Goal: Find specific page/section: Find specific page/section

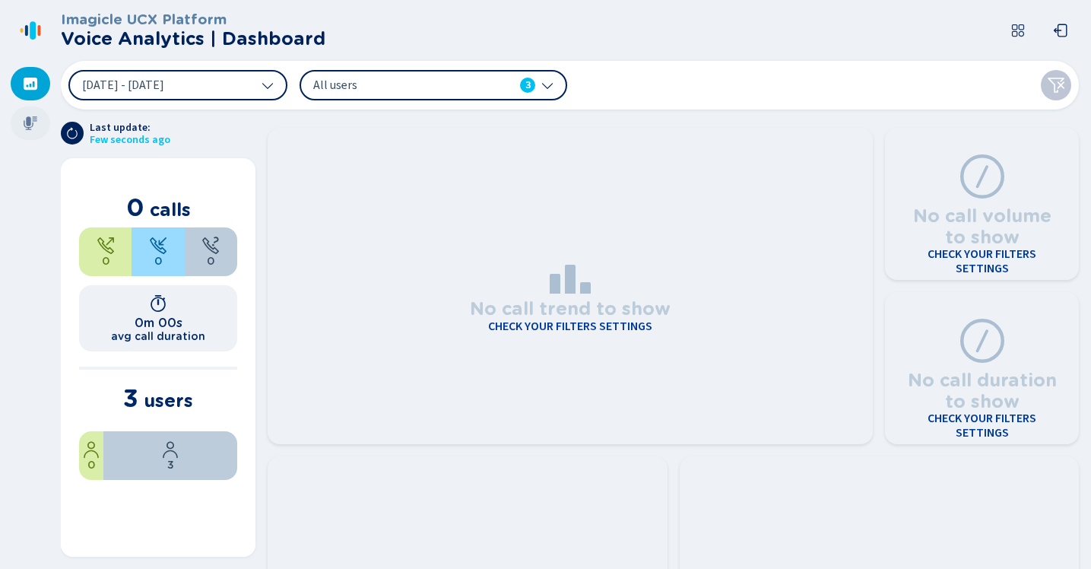
click at [20, 127] on div at bounding box center [31, 122] width 40 height 33
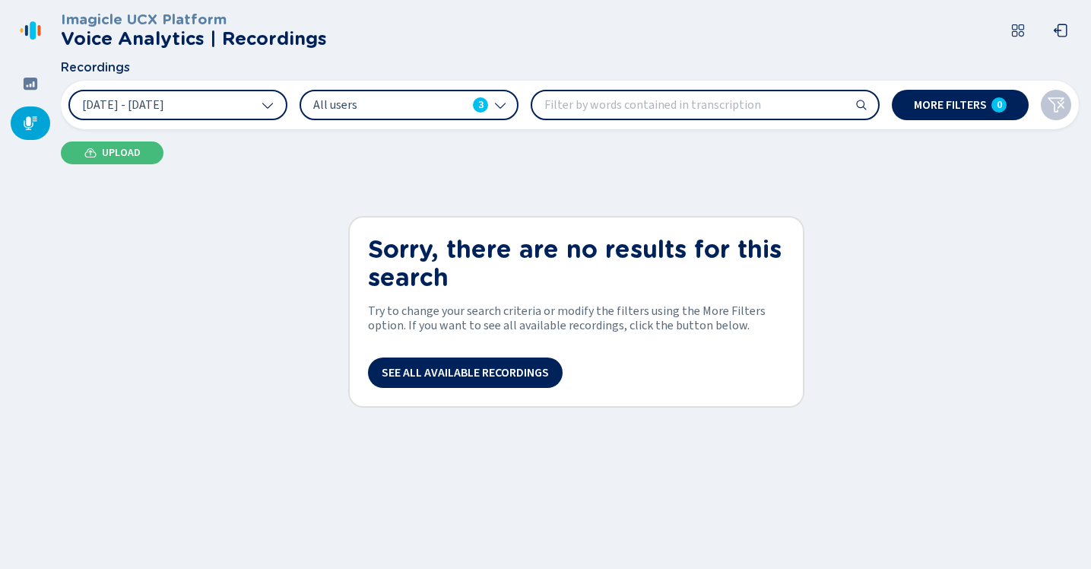
click at [21, 344] on nav at bounding box center [30, 284] width 61 height 569
click at [91, 233] on div "Imagicle UCX Platform Voice Analytics | Recordings Recordings [DATE] - [DATE] A…" at bounding box center [576, 284] width 1030 height 569
drag, startPoint x: 136, startPoint y: 291, endPoint x: 144, endPoint y: 292, distance: 7.8
click at [136, 291] on div "Imagicle UCX Platform Voice Analytics | Recordings Recordings [DATE] - [DATE] A…" at bounding box center [576, 284] width 1030 height 569
click at [165, 300] on div "Imagicle UCX Platform Voice Analytics | Recordings Recordings [DATE] - [DATE] A…" at bounding box center [576, 284] width 1030 height 569
